Goal: Task Accomplishment & Management: Use online tool/utility

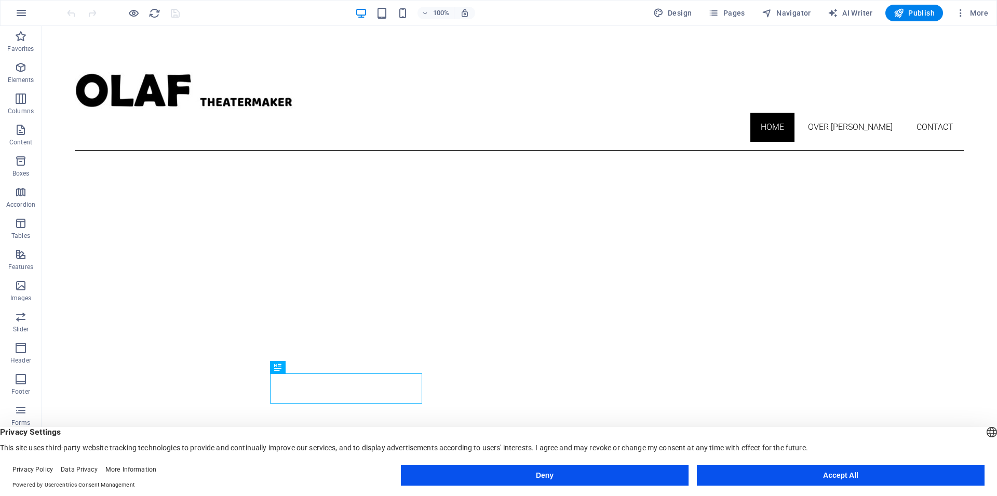
scroll to position [342, 0]
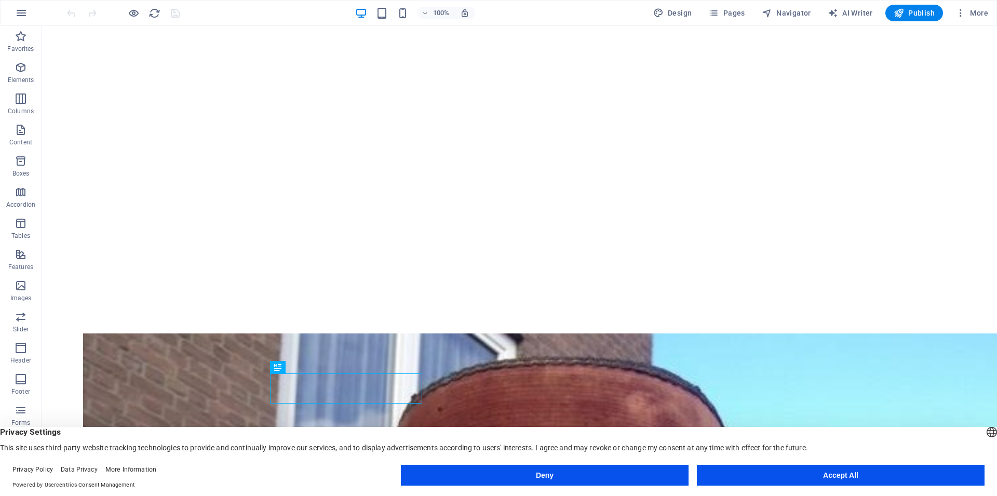
click at [752, 475] on button "Accept All" at bounding box center [841, 475] width 288 height 21
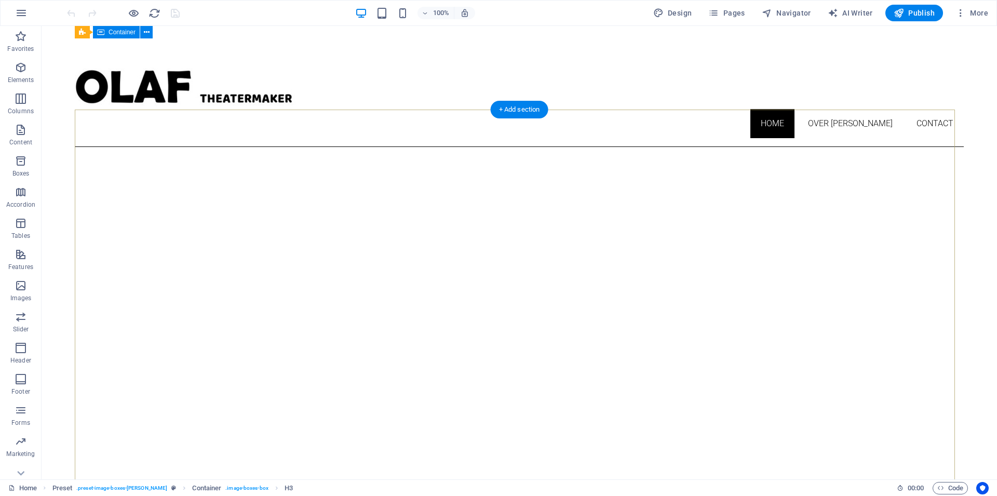
scroll to position [0, 0]
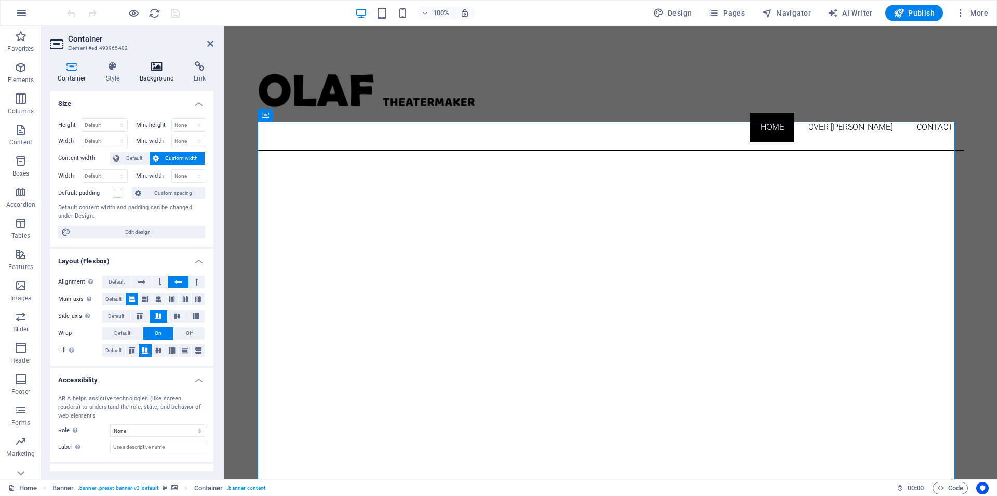
click at [153, 74] on h4 "Background" at bounding box center [159, 72] width 55 height 22
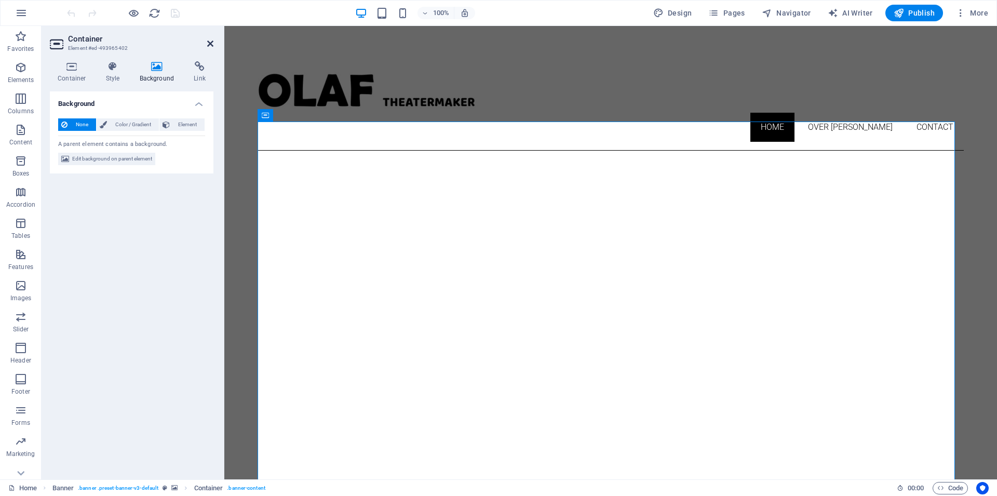
click at [210, 41] on icon at bounding box center [210, 43] width 6 height 8
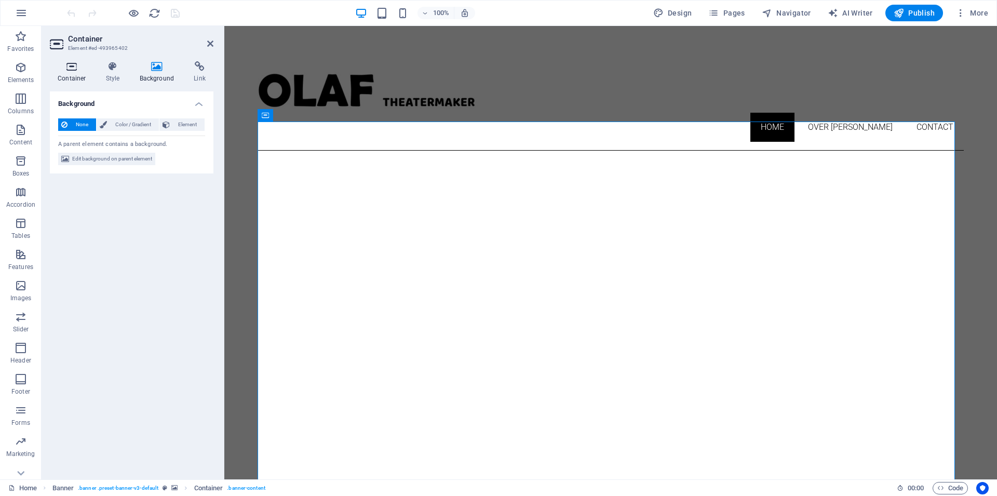
click at [69, 71] on icon at bounding box center [72, 66] width 44 height 10
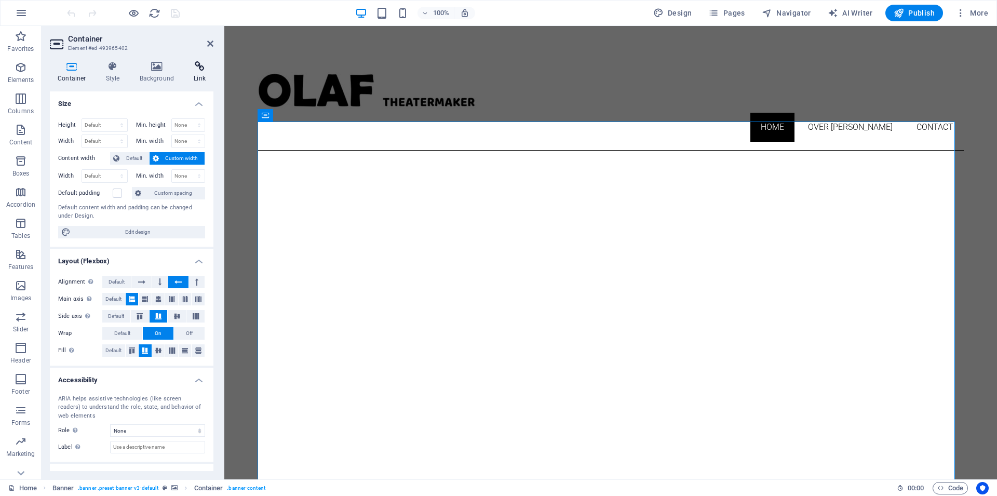
click at [204, 66] on icon at bounding box center [200, 66] width 28 height 10
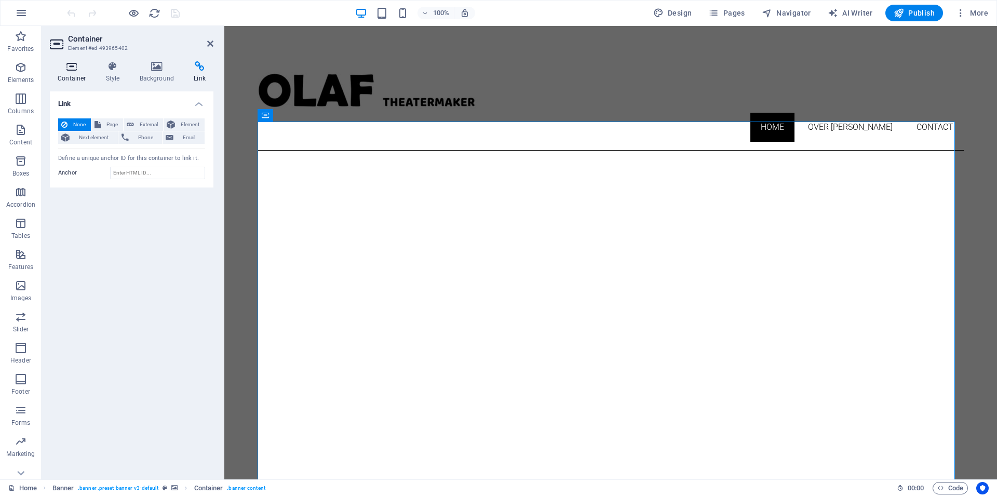
click at [75, 69] on icon at bounding box center [72, 66] width 44 height 10
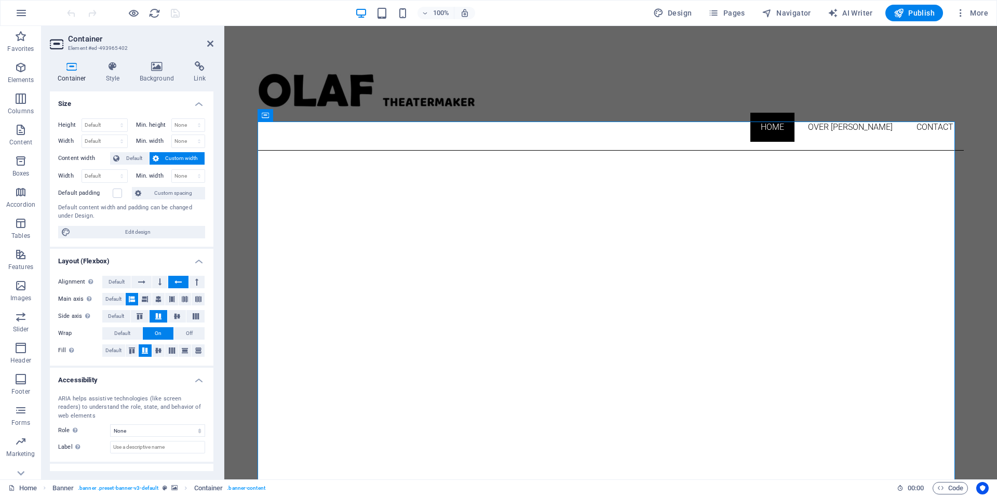
click at [206, 43] on h2 "Container" at bounding box center [140, 38] width 145 height 9
click at [211, 45] on icon at bounding box center [210, 43] width 6 height 8
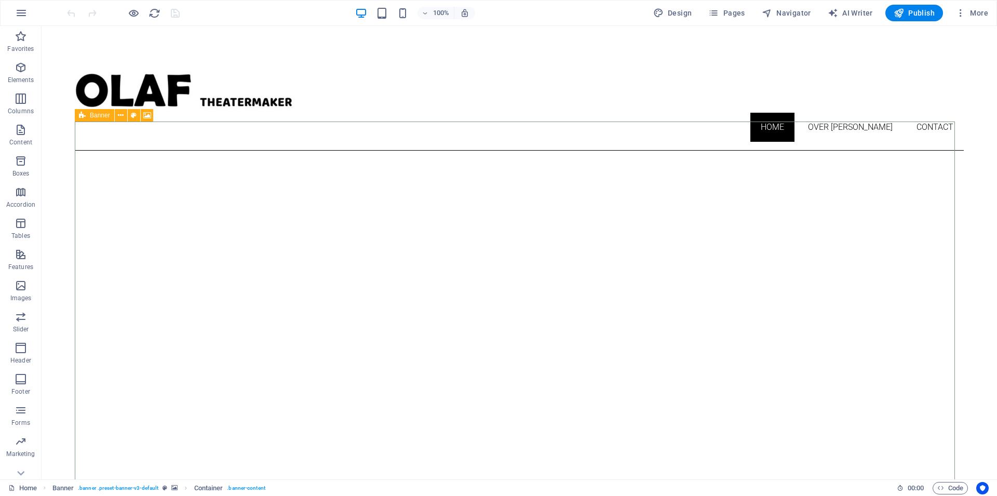
click at [104, 113] on span "Banner" at bounding box center [100, 115] width 20 height 6
select select "vh"
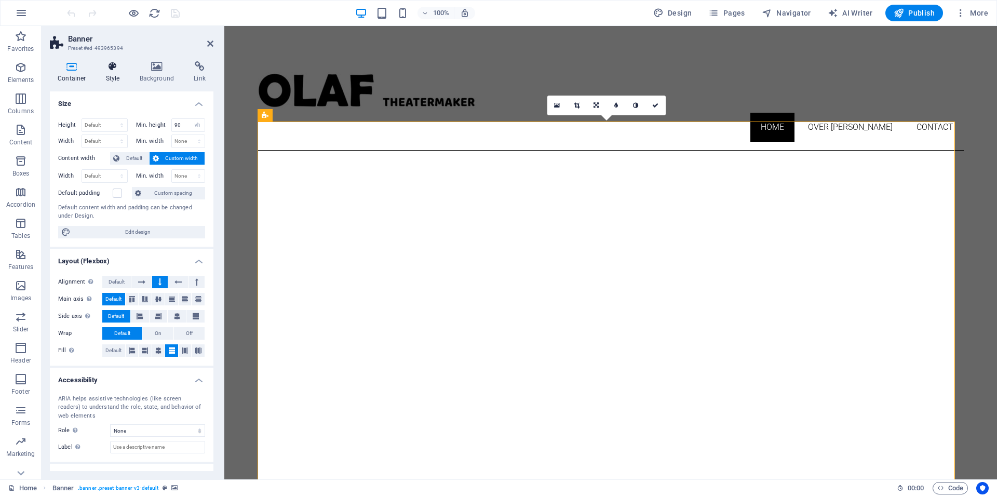
click at [108, 73] on h4 "Style" at bounding box center [115, 72] width 34 height 22
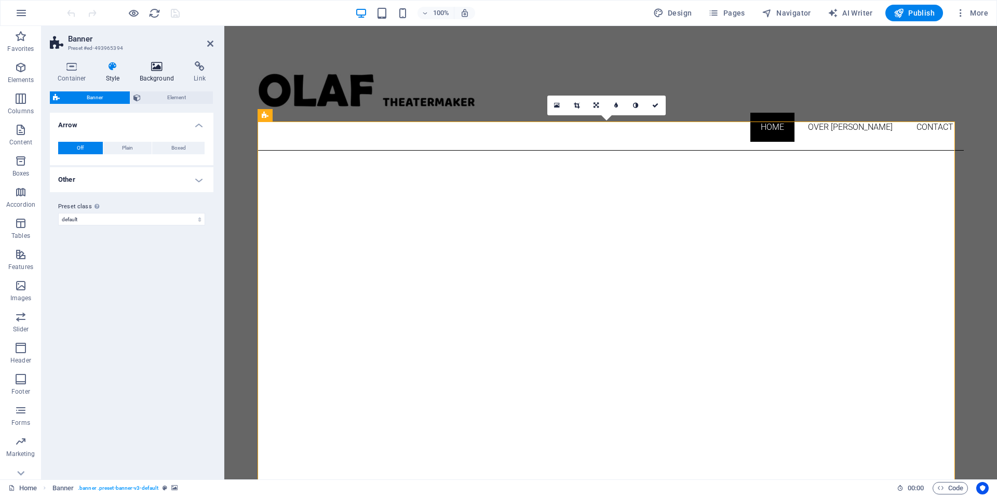
click at [158, 70] on icon at bounding box center [157, 66] width 50 height 10
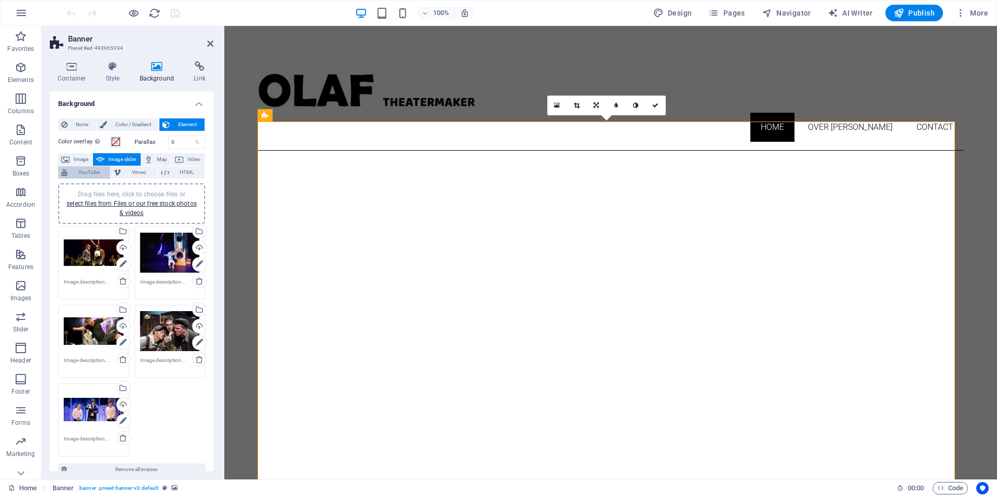
scroll to position [47, 0]
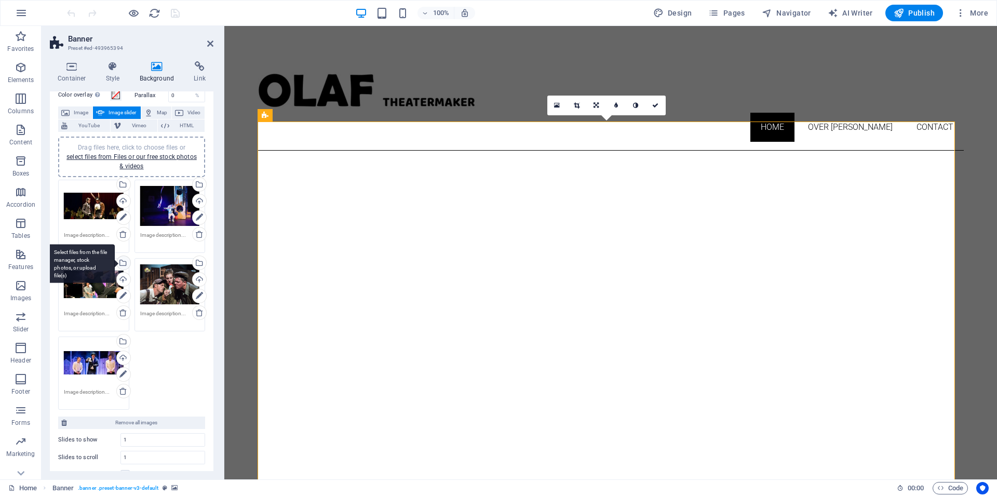
click at [115, 261] on div "Select files from the file manager, stock photos, or upload file(s)" at bounding box center [81, 263] width 68 height 39
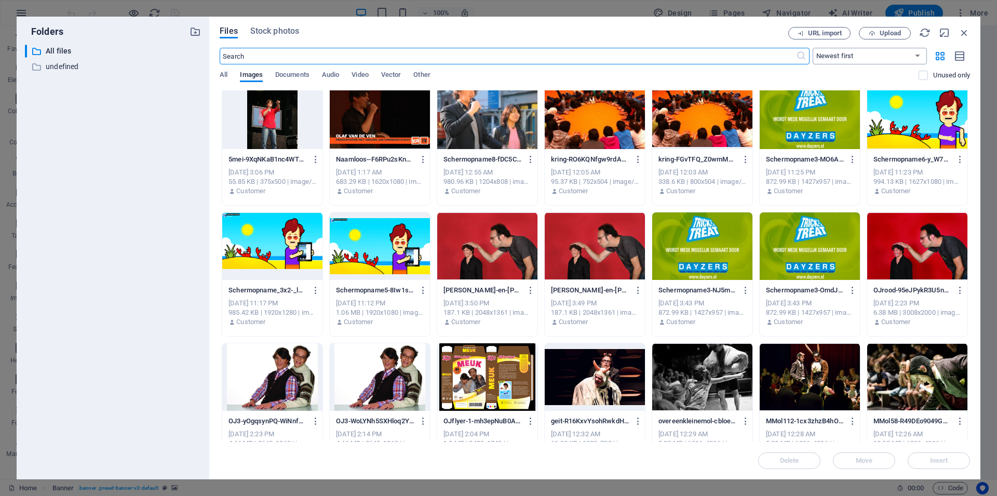
scroll to position [748, 0]
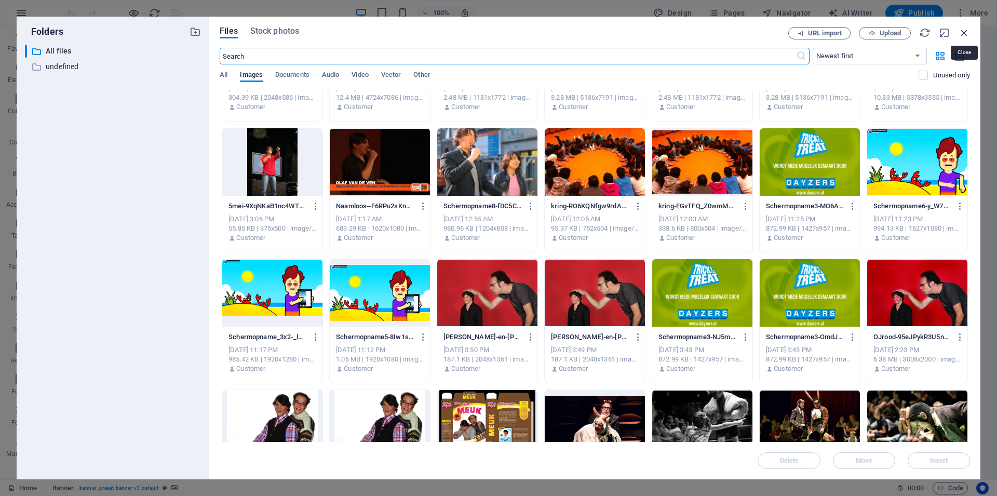
click at [961, 35] on icon "button" at bounding box center [964, 32] width 11 height 11
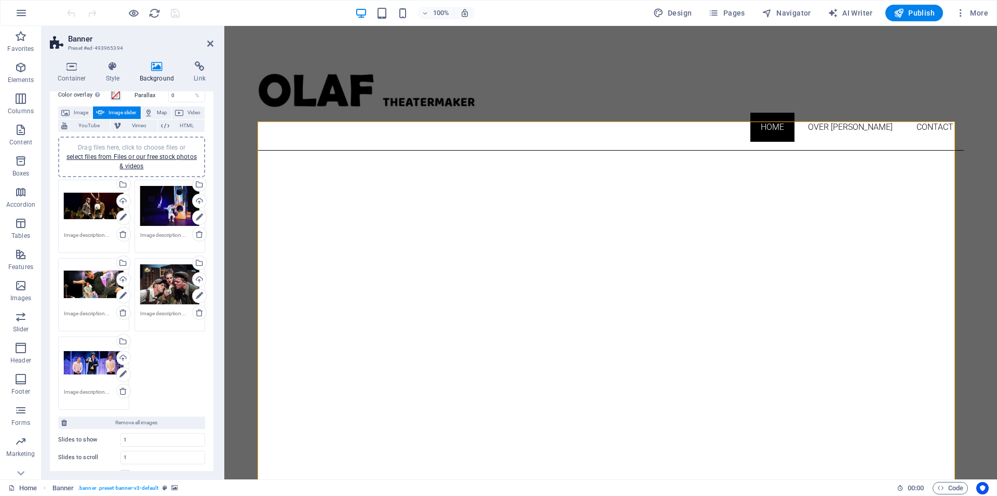
click at [73, 274] on div "Drag files here, click to choose files or select files from Files or our free s…" at bounding box center [94, 285] width 60 height 42
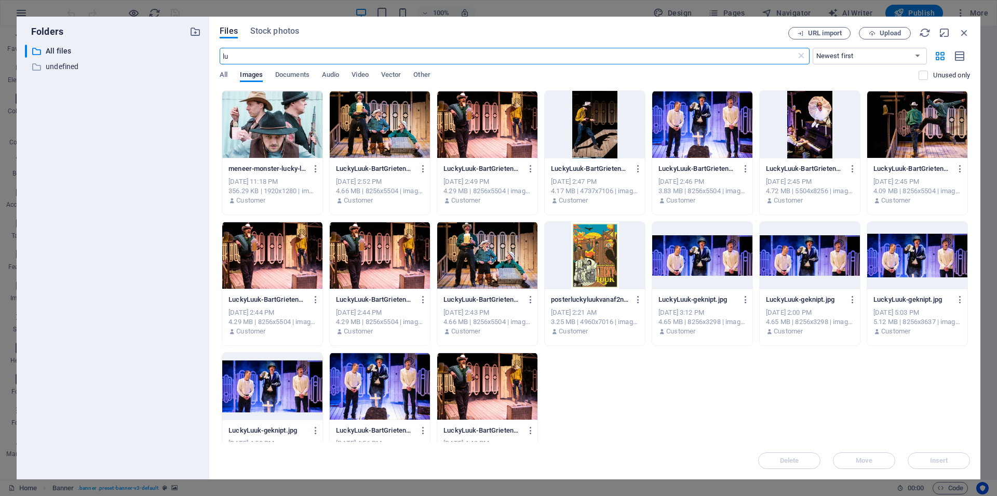
type input "l"
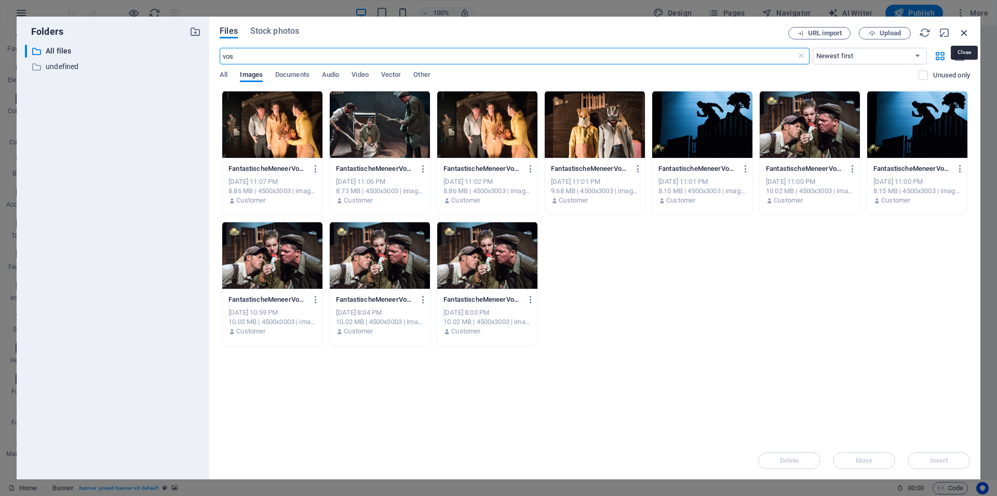
type input "vos"
click at [970, 31] on icon "button" at bounding box center [964, 32] width 11 height 11
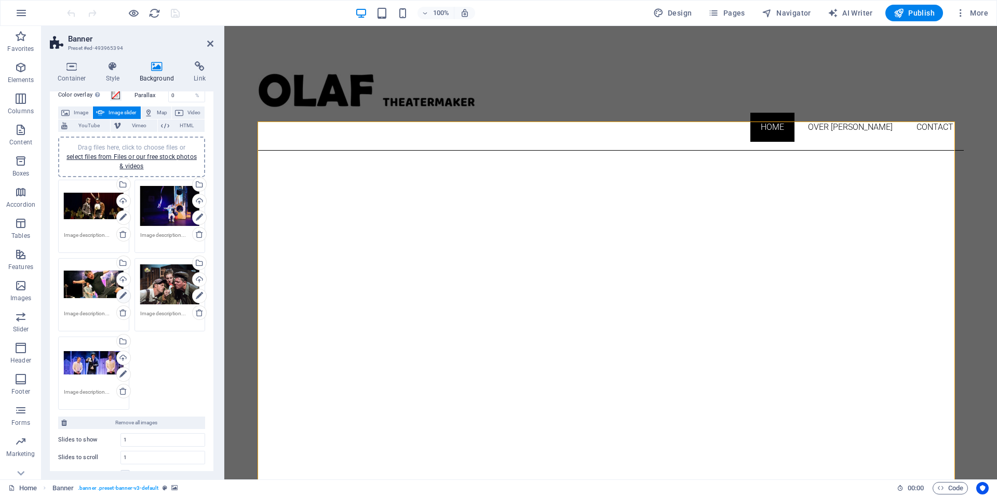
click at [119, 296] on icon at bounding box center [122, 296] width 7 height 12
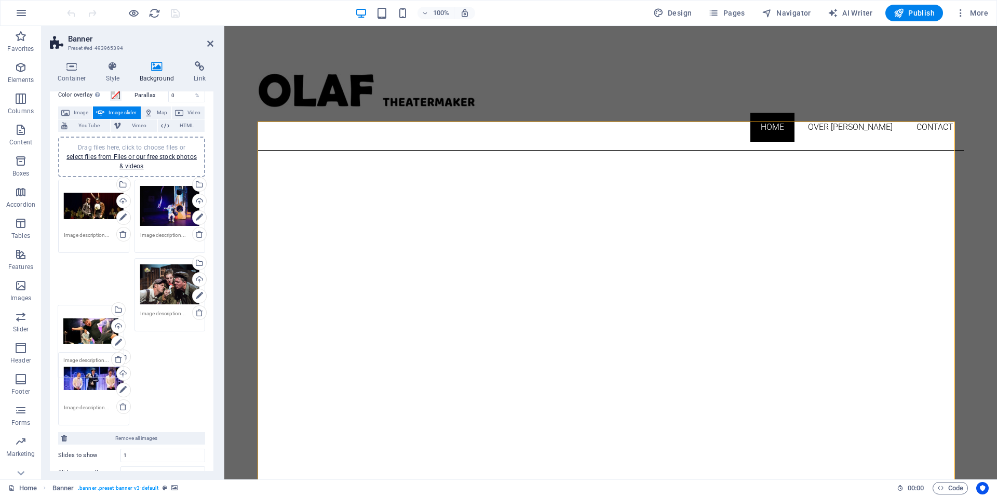
click at [121, 262] on div "Drag files here, click to choose files or select files from Files or our free s…" at bounding box center [132, 302] width 152 height 251
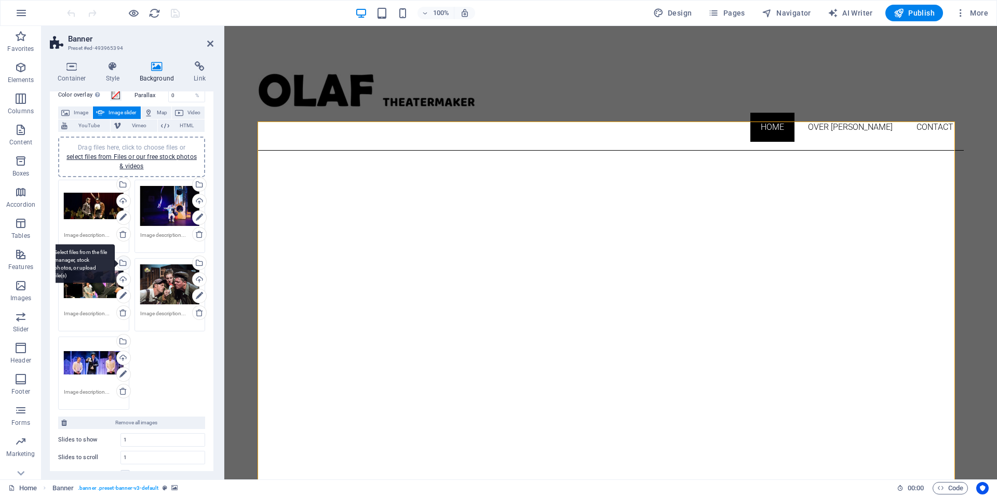
click at [119, 260] on div "Select files from the file manager, stock photos, or upload file(s)" at bounding box center [123, 264] width 16 height 16
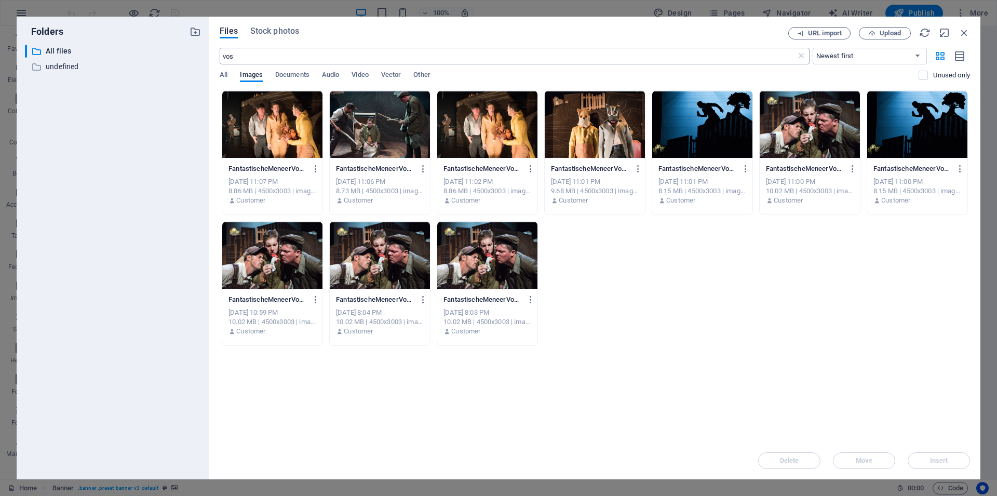
click at [804, 64] on div "vos ​" at bounding box center [515, 56] width 590 height 17
click at [797, 56] on icon at bounding box center [801, 56] width 10 height 10
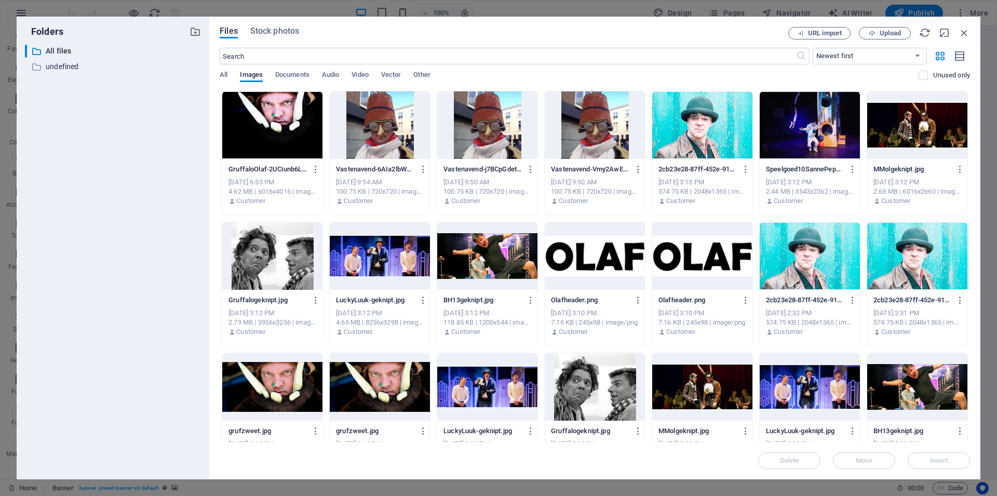
scroll to position [2896, 0]
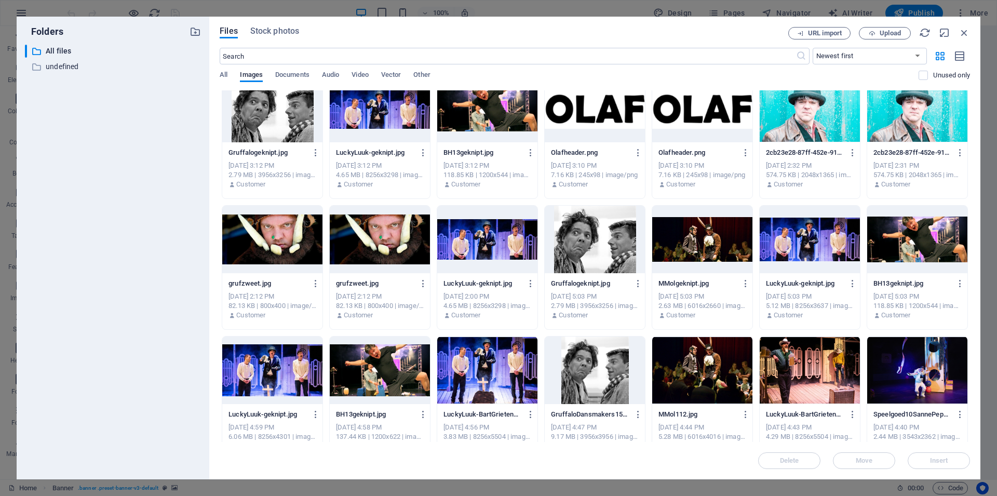
click at [897, 237] on div at bounding box center [918, 240] width 100 height 68
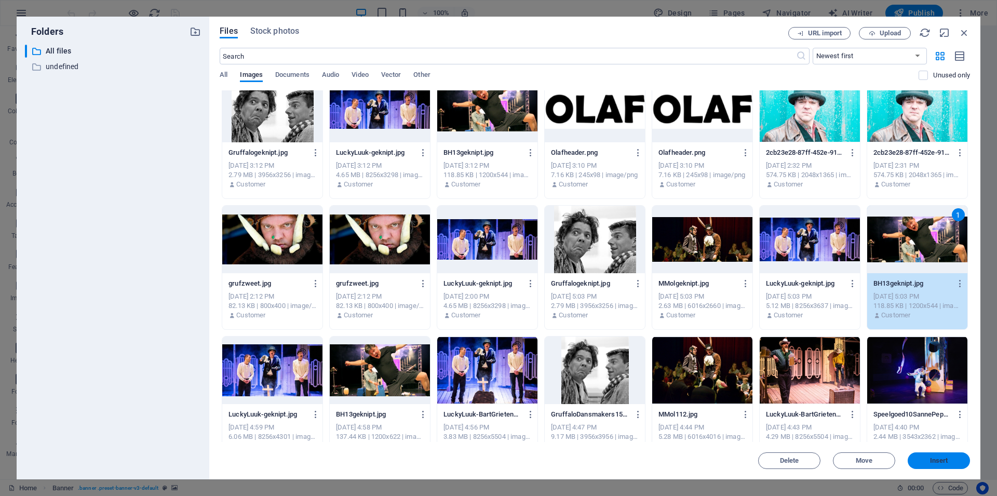
click at [921, 463] on span "Insert" at bounding box center [939, 461] width 54 height 6
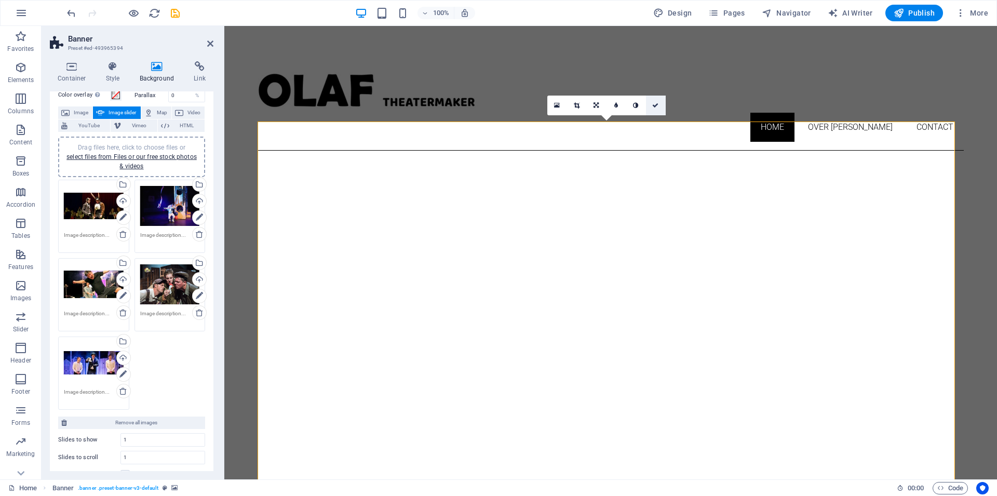
click at [659, 106] on icon at bounding box center [655, 105] width 6 height 6
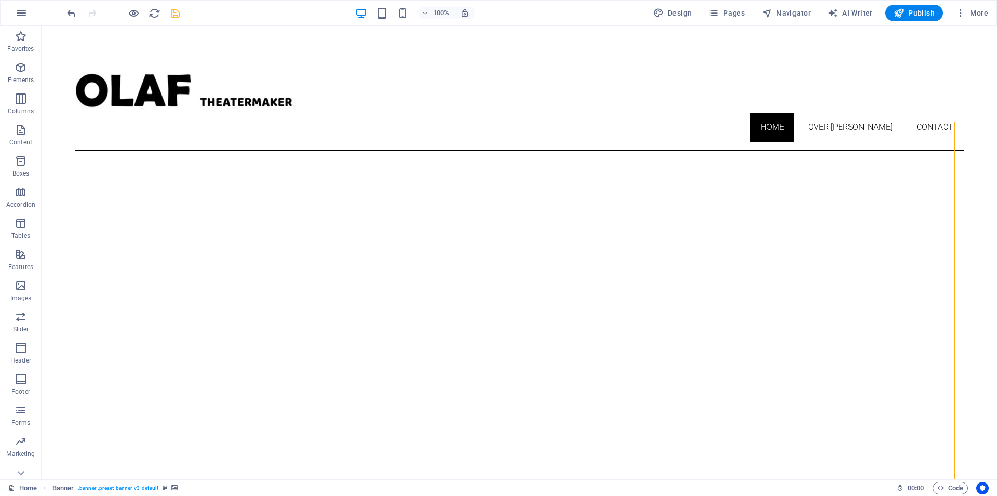
click at [176, 10] on icon "save" at bounding box center [175, 13] width 12 height 12
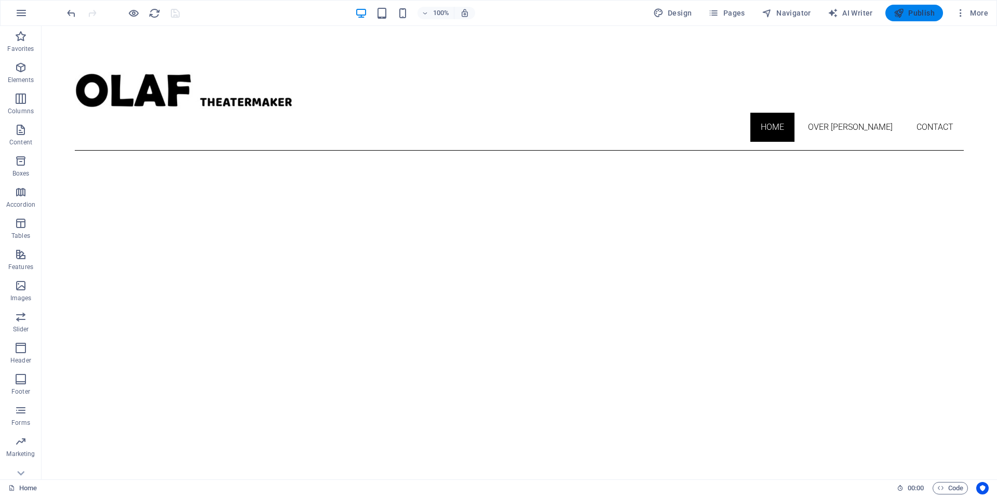
click at [914, 13] on span "Publish" at bounding box center [914, 13] width 41 height 10
